Goal: Task Accomplishment & Management: Manage account settings

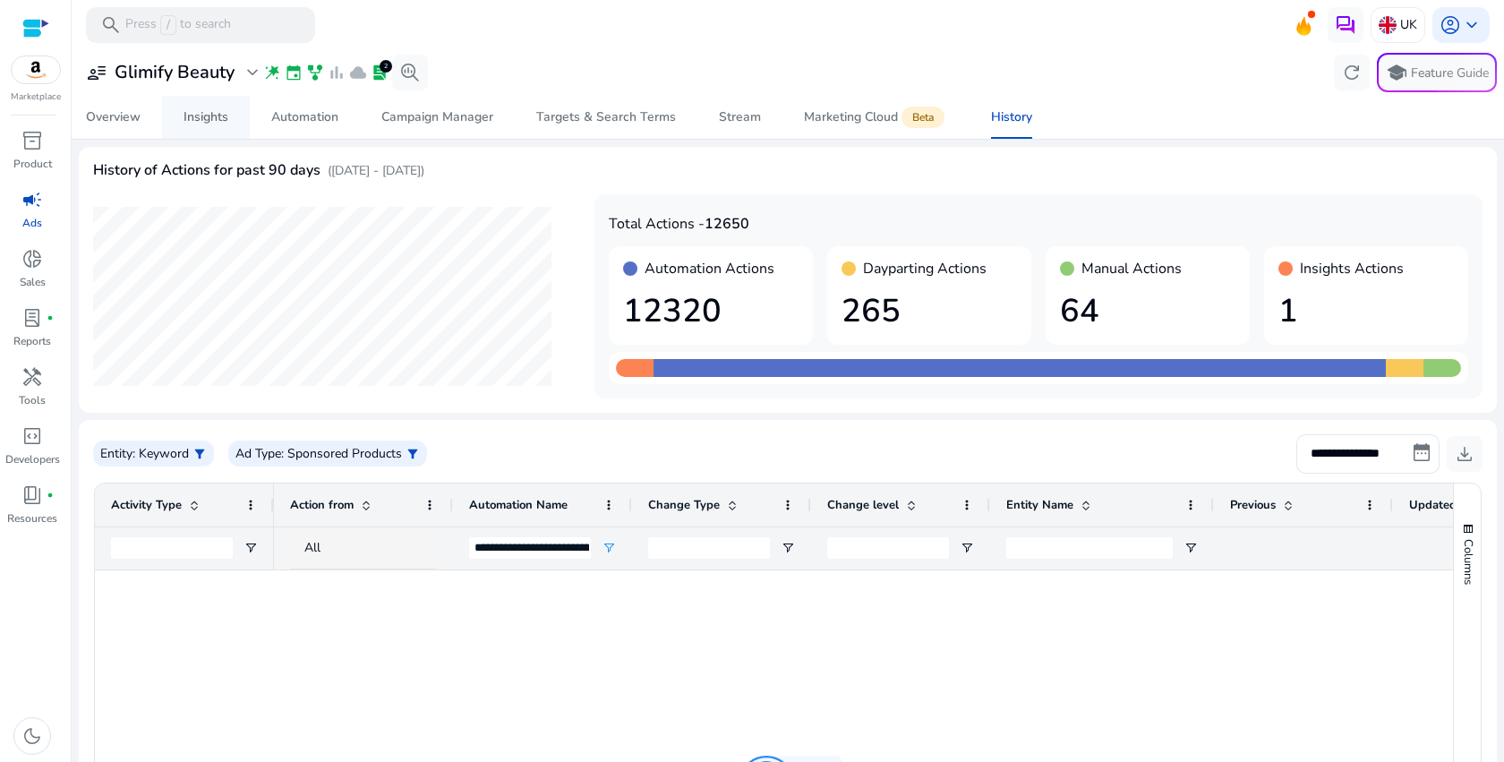
click at [216, 124] on div "Insights" at bounding box center [205, 117] width 45 height 13
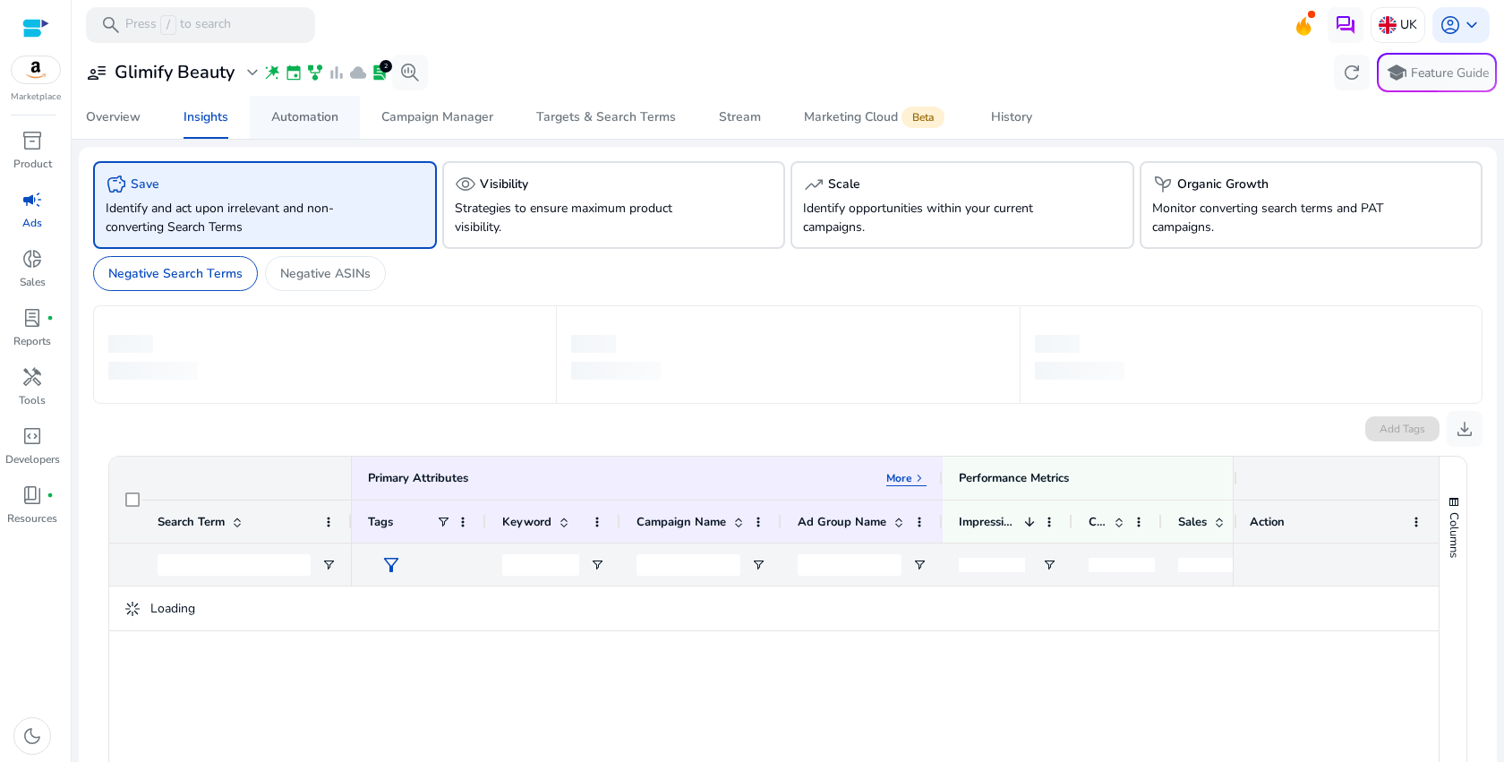
click at [294, 116] on div "Automation" at bounding box center [304, 117] width 67 height 13
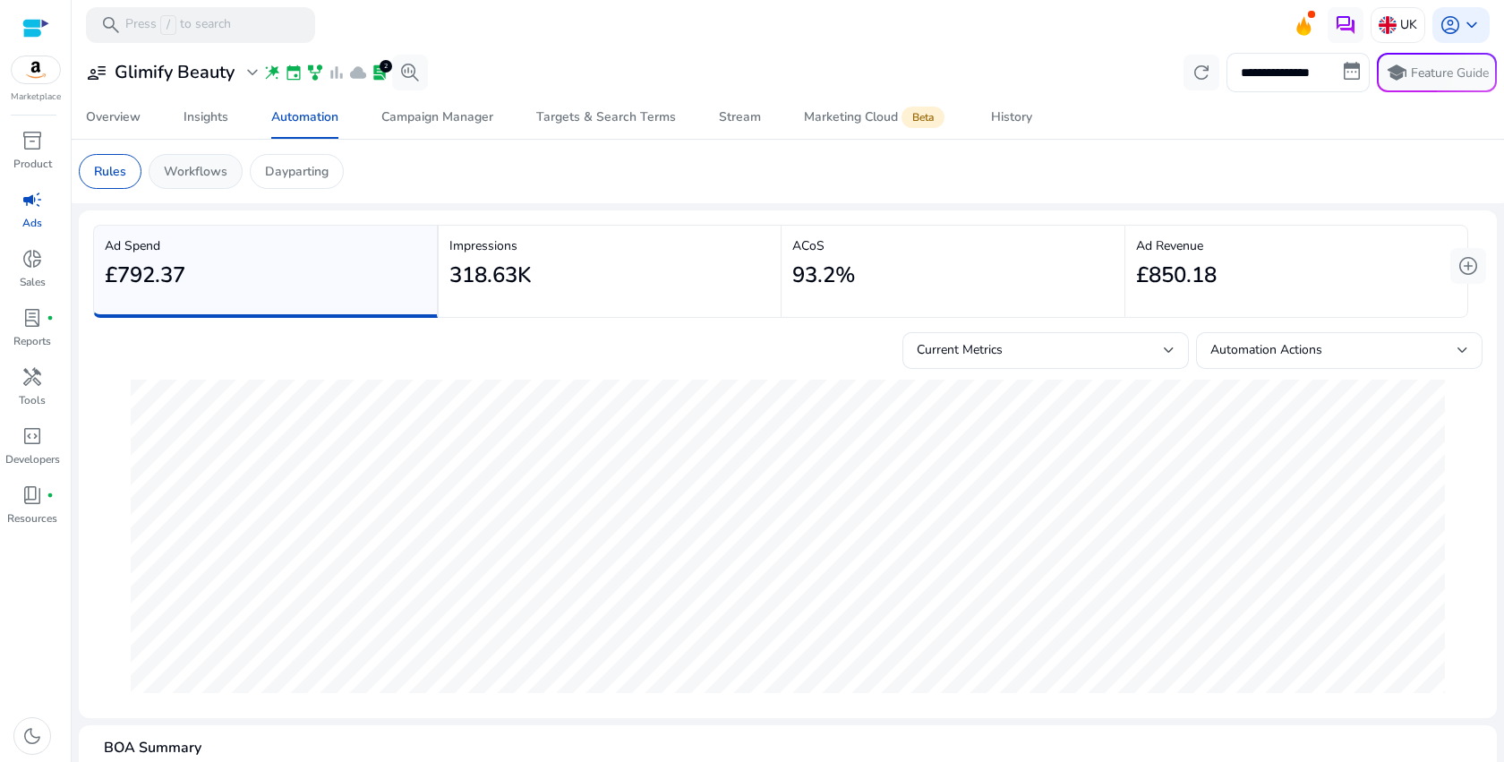
click at [187, 173] on p "Workflows" at bounding box center [196, 171] width 64 height 19
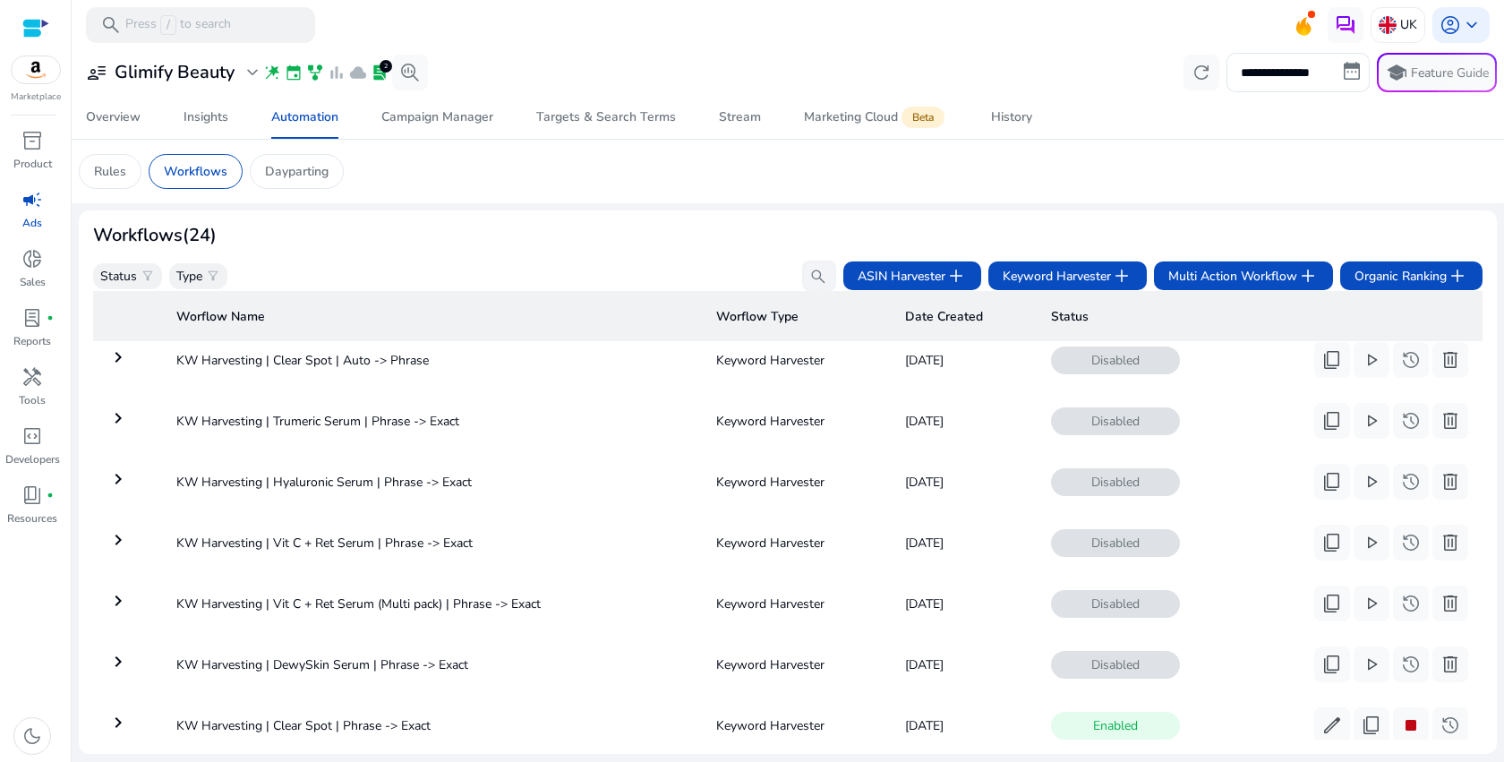
scroll to position [1112, 0]
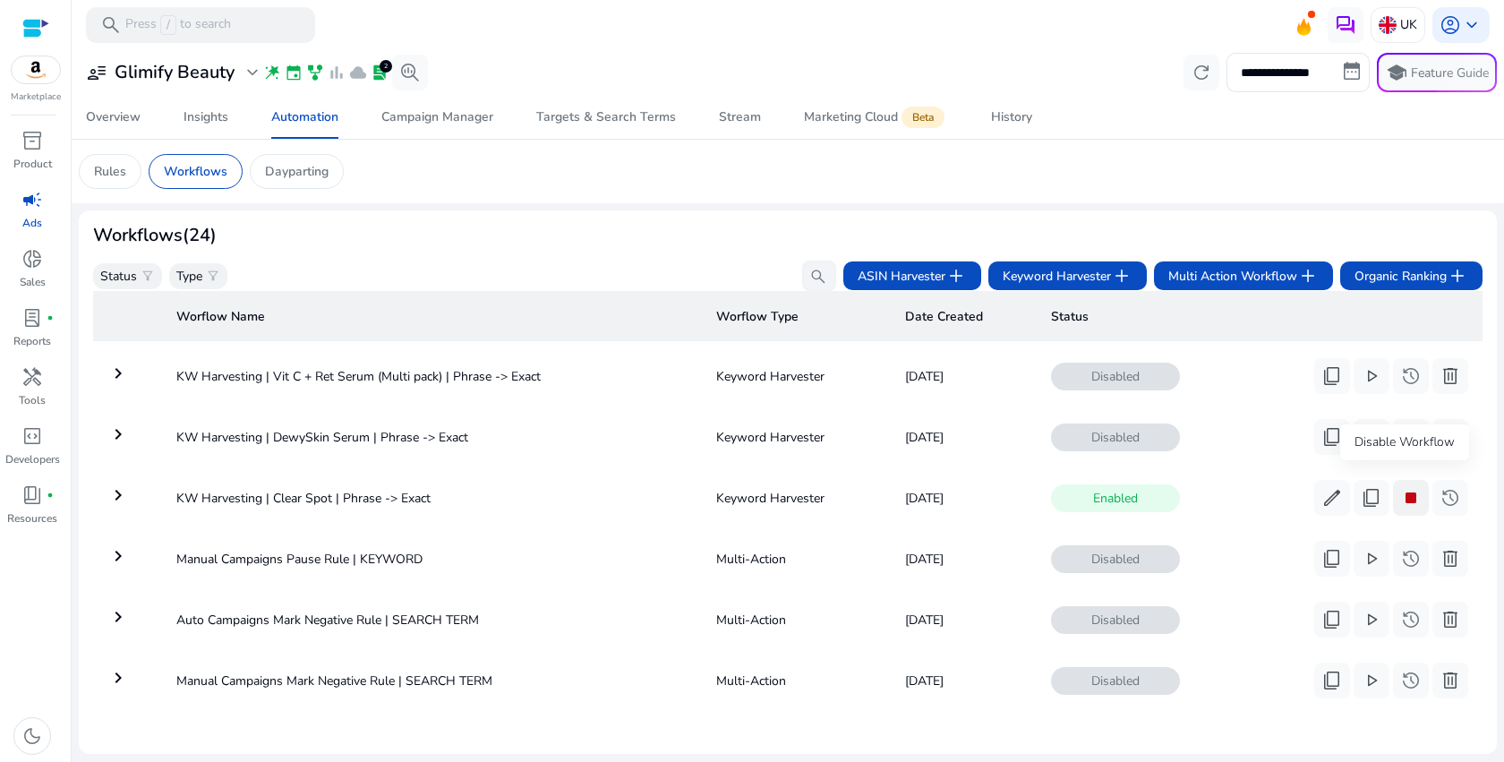
click at [1412, 489] on span "stop" at bounding box center [1410, 497] width 21 height 21
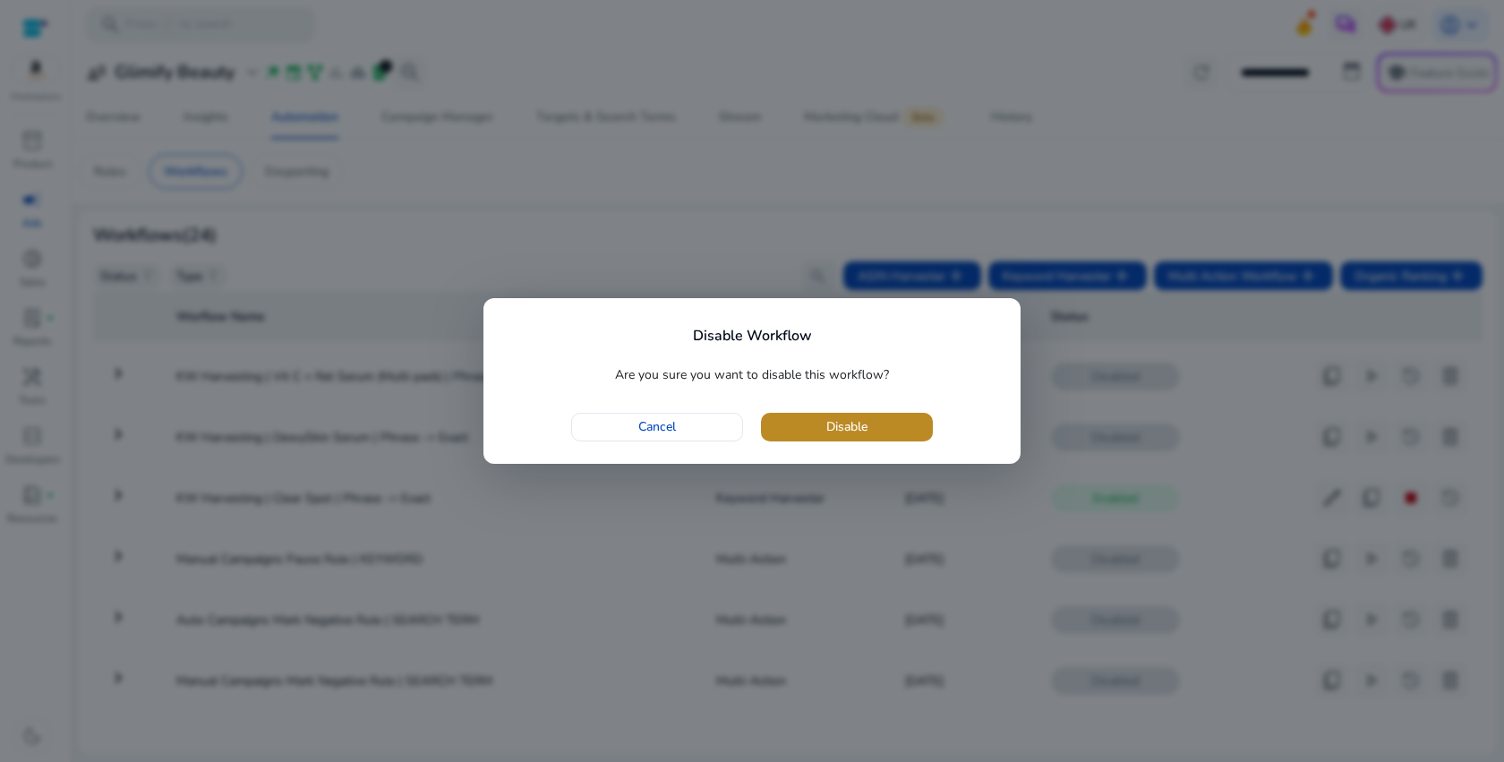
click at [862, 413] on span "button" at bounding box center [847, 426] width 172 height 43
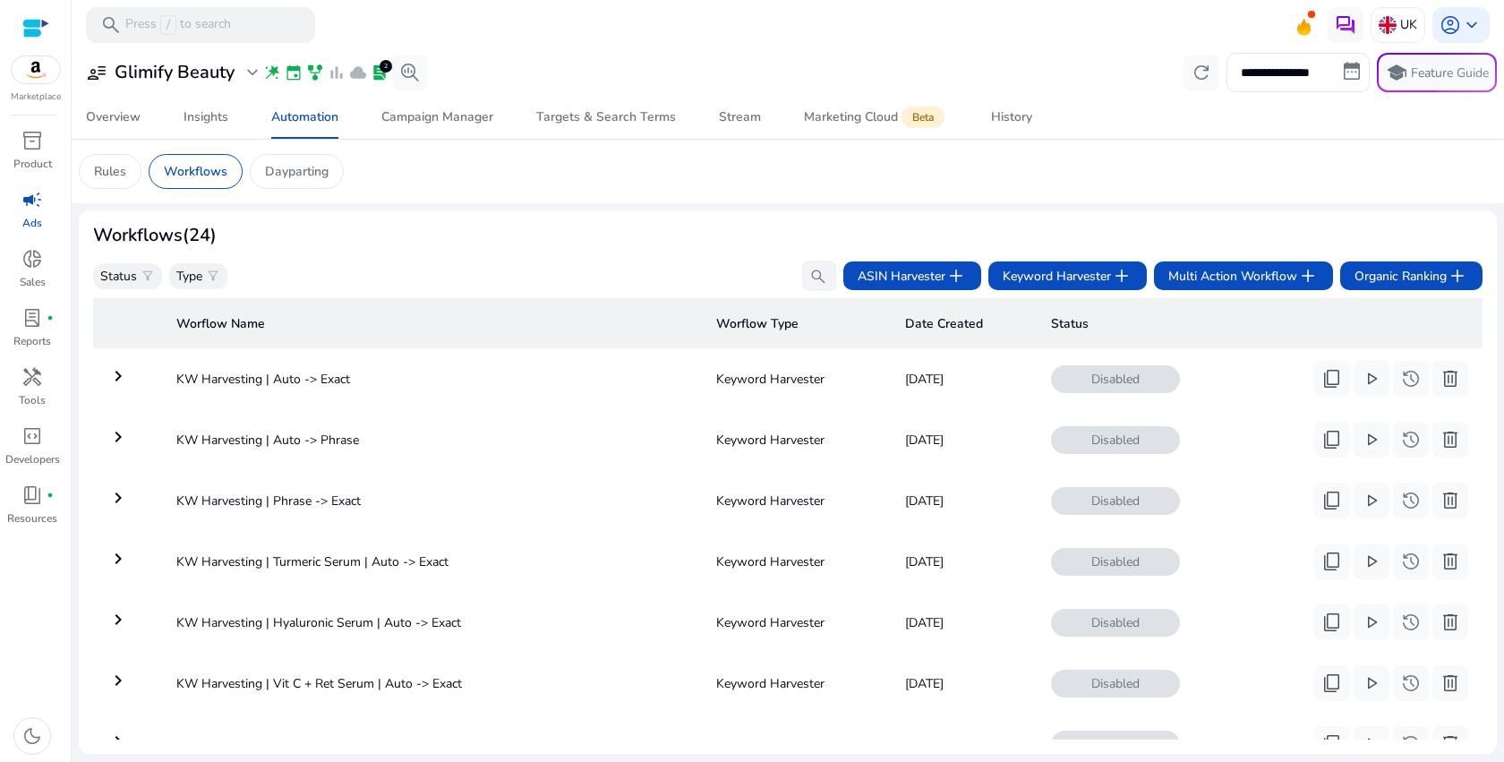
scroll to position [0, 0]
click at [382, 200] on mat-card "Rules Workflows Dayparting" at bounding box center [787, 172] width 1446 height 64
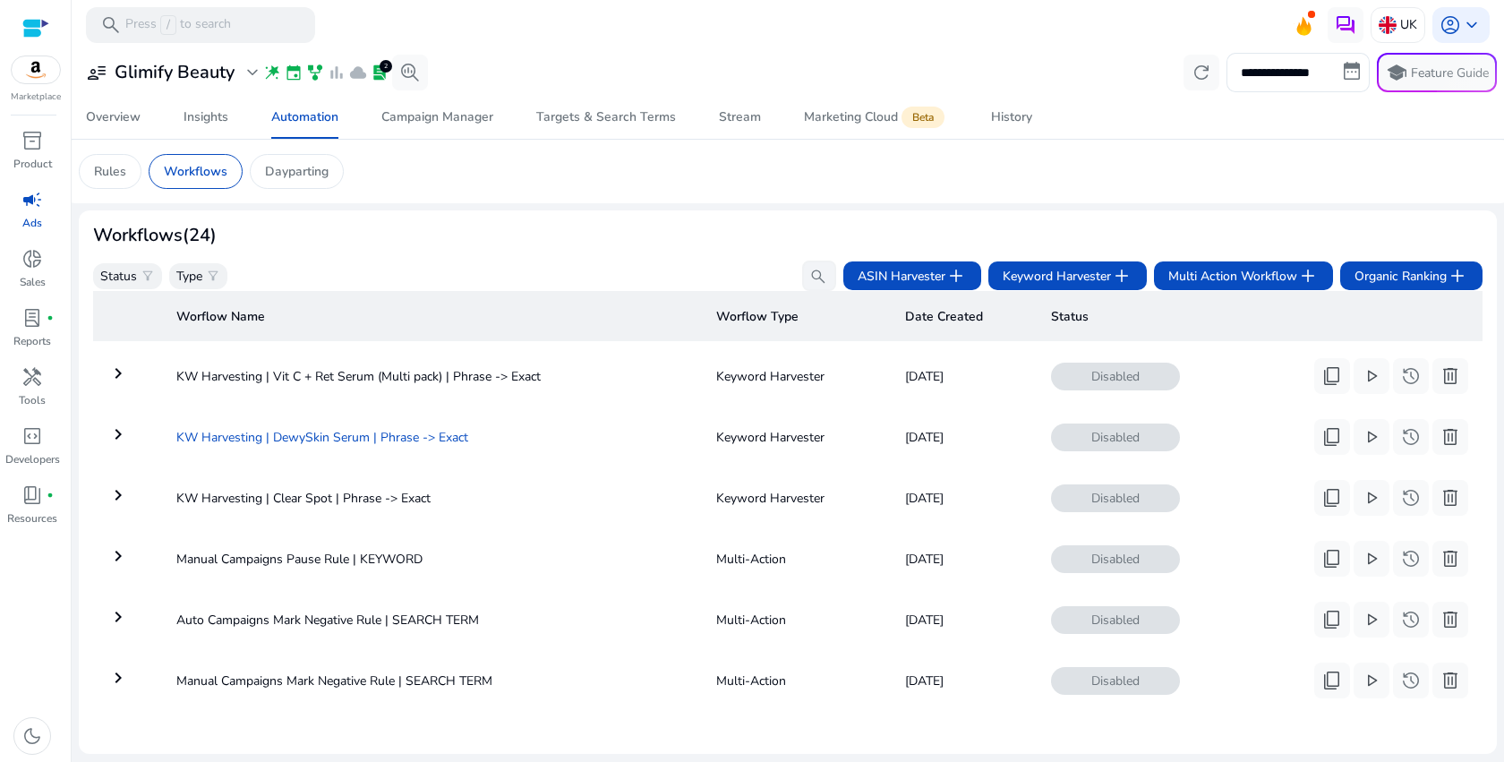
scroll to position [823, 0]
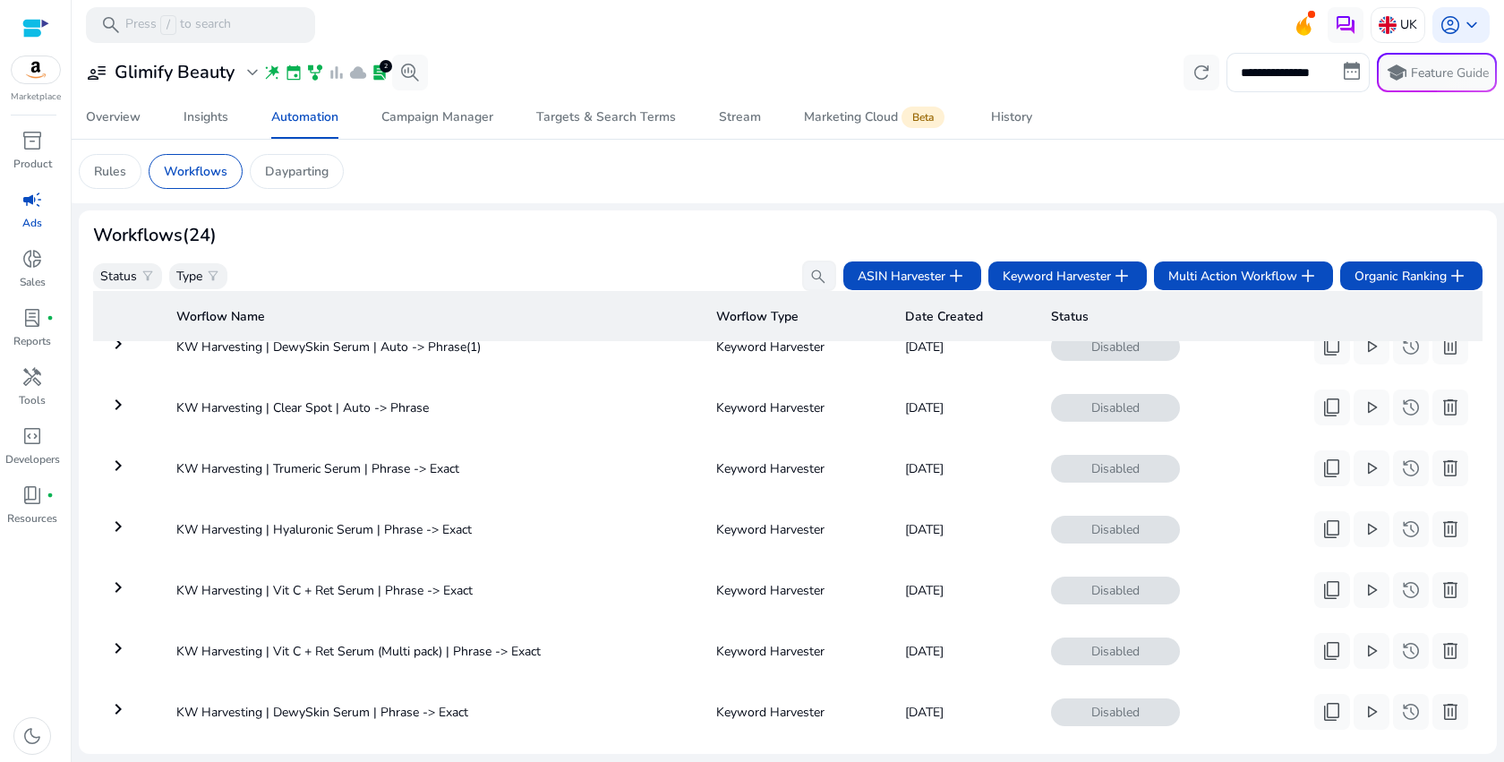
click at [552, 251] on div "Workflows (24) Status filter_alt Type filter_alt search ASIN Harvester add Keyw…" at bounding box center [787, 258] width 1389 height 66
click at [308, 169] on p "Dayparting" at bounding box center [297, 171] width 64 height 19
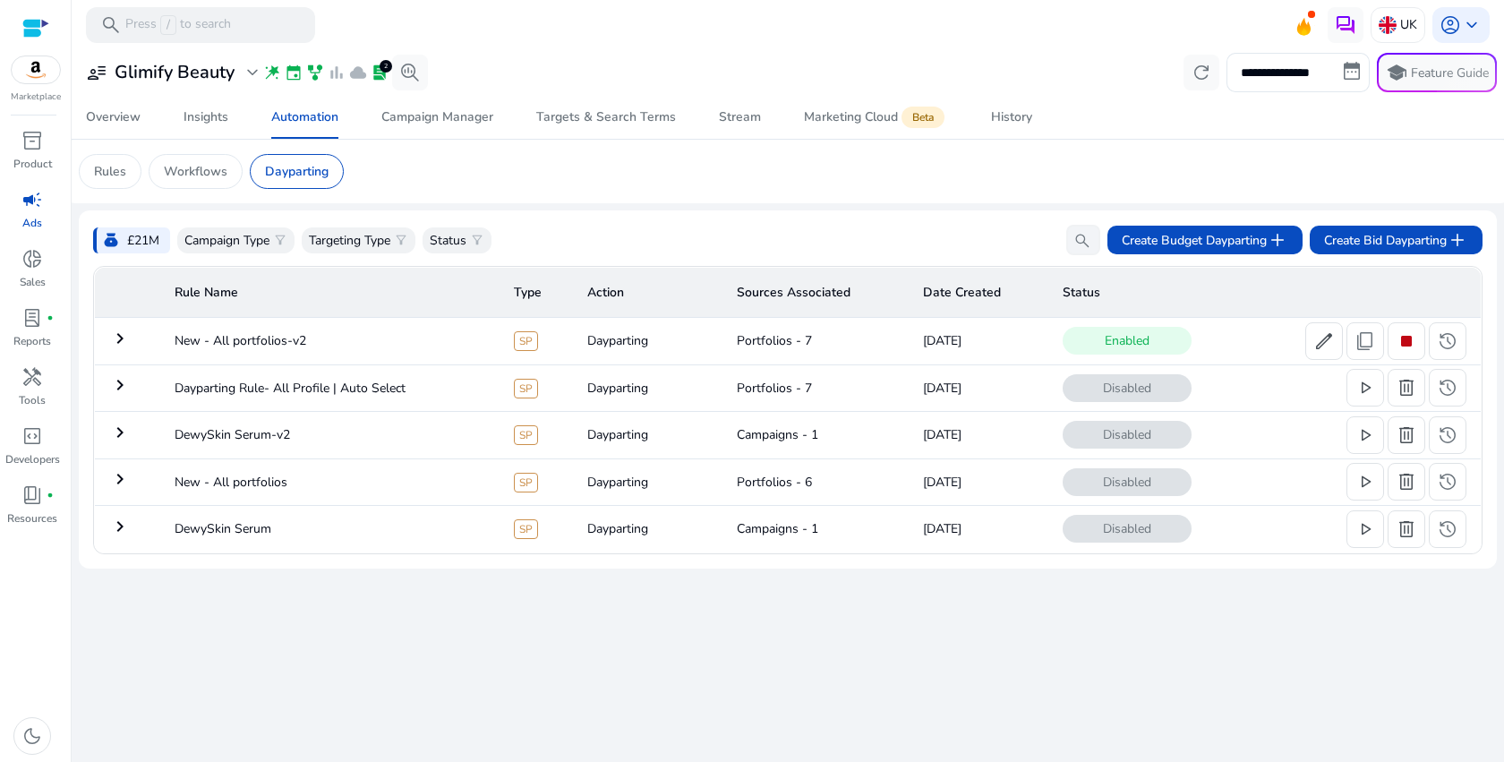
click at [124, 342] on mat-icon "keyboard_arrow_right" at bounding box center [119, 338] width 21 height 21
